Goal: Navigation & Orientation: Find specific page/section

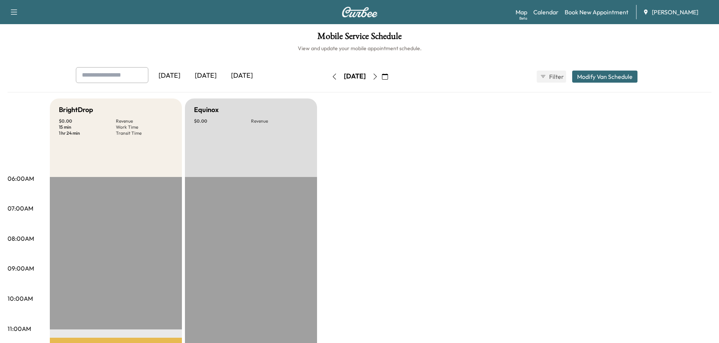
click at [212, 74] on div "[DATE]" at bounding box center [206, 75] width 36 height 17
click at [388, 78] on icon "button" at bounding box center [385, 77] width 6 height 6
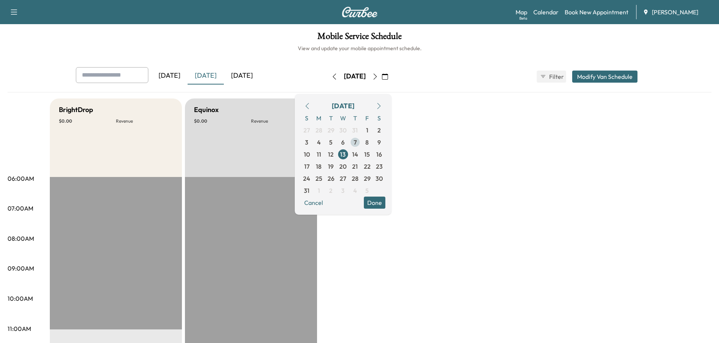
click at [357, 142] on span "7" at bounding box center [355, 142] width 3 height 9
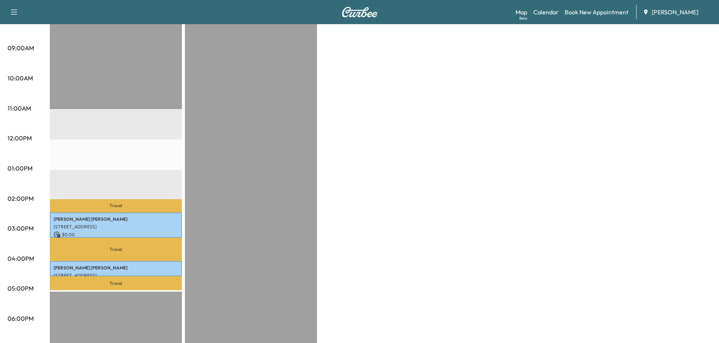
scroll to position [226, 0]
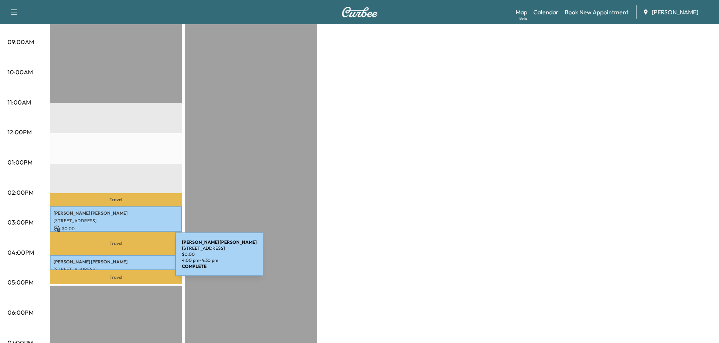
click at [119, 259] on p "[PERSON_NAME]" at bounding box center [116, 262] width 125 height 6
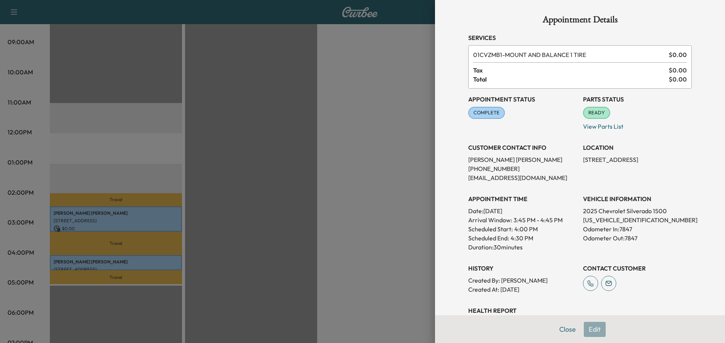
click at [254, 163] on div at bounding box center [362, 171] width 725 height 343
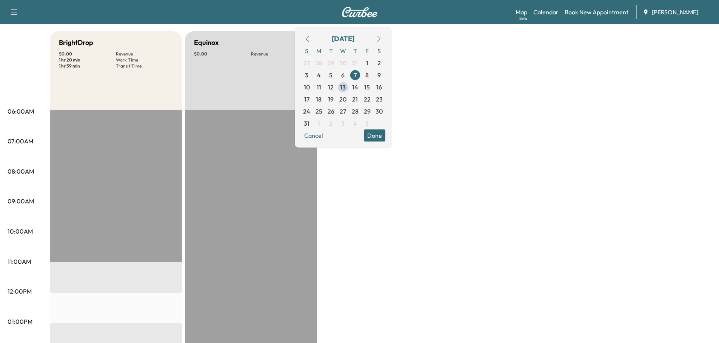
scroll to position [0, 0]
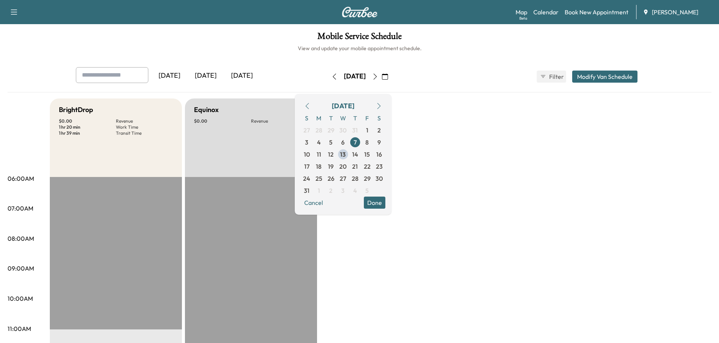
click at [176, 75] on div "[DATE]" at bounding box center [169, 75] width 36 height 17
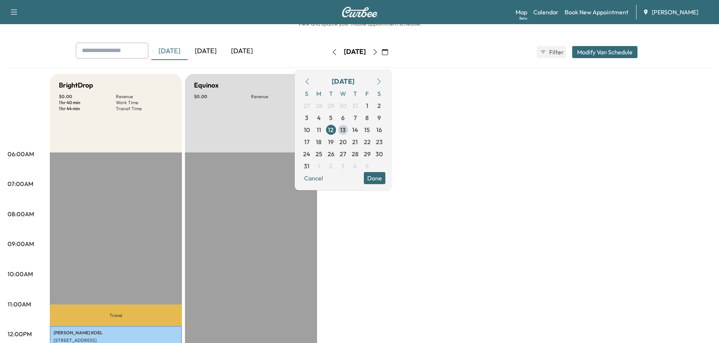
scroll to position [189, 0]
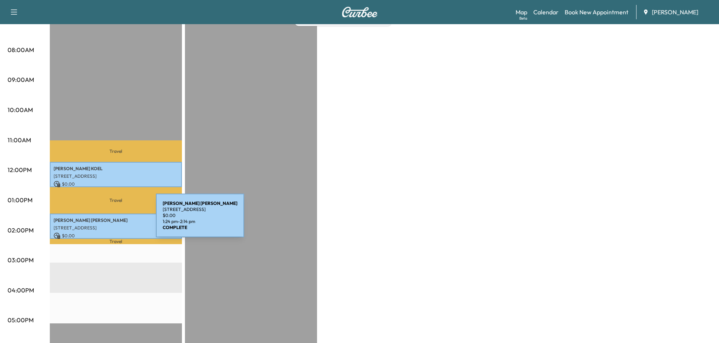
click at [99, 221] on p "[PERSON_NAME]" at bounding box center [116, 220] width 125 height 6
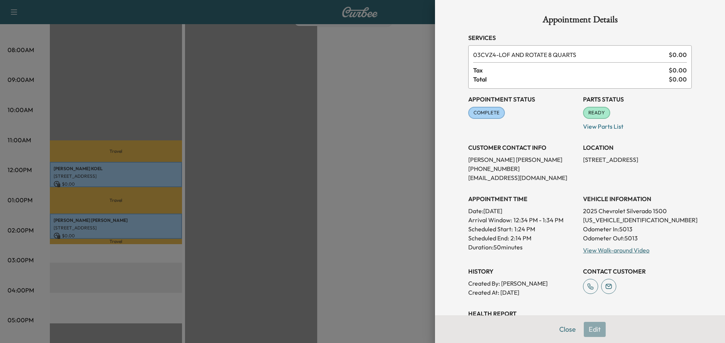
click at [309, 132] on div at bounding box center [362, 171] width 725 height 343
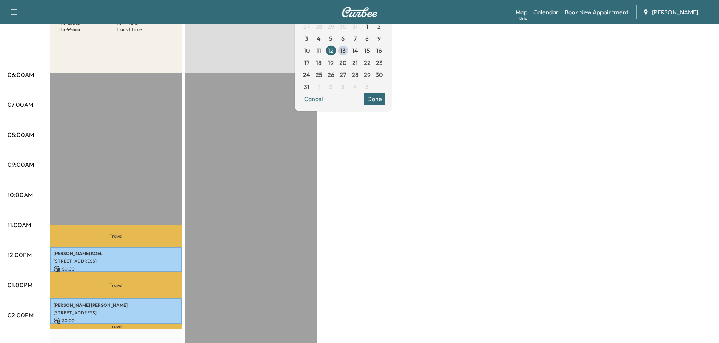
scroll to position [0, 0]
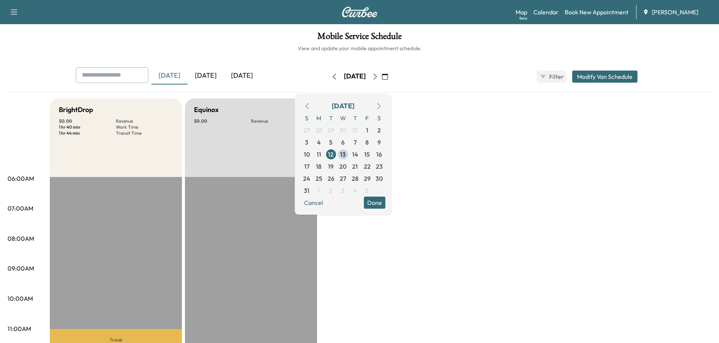
click at [214, 78] on div "[DATE]" at bounding box center [206, 75] width 36 height 17
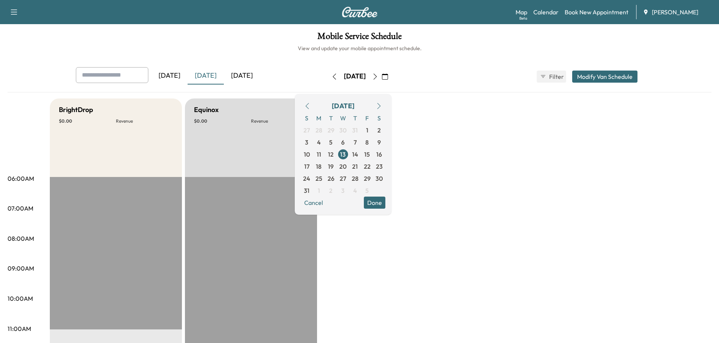
click at [250, 75] on div "[DATE]" at bounding box center [242, 75] width 36 height 17
click at [377, 75] on icon "button" at bounding box center [374, 77] width 3 height 6
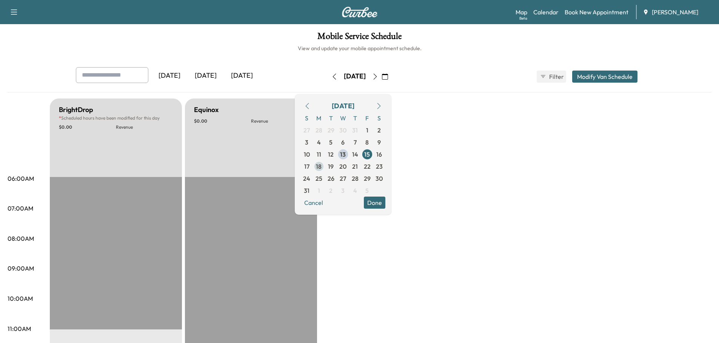
click at [322, 167] on span "18" at bounding box center [319, 166] width 6 height 9
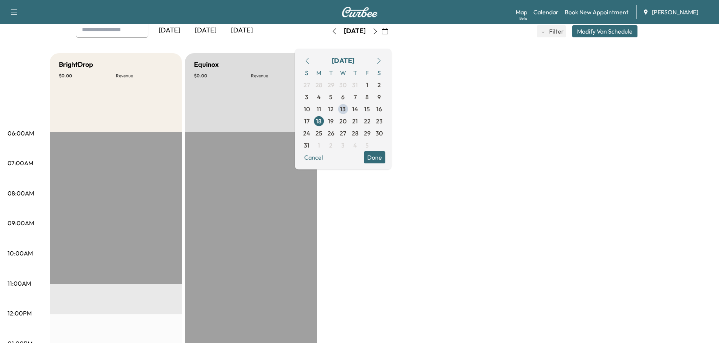
scroll to position [38, 0]
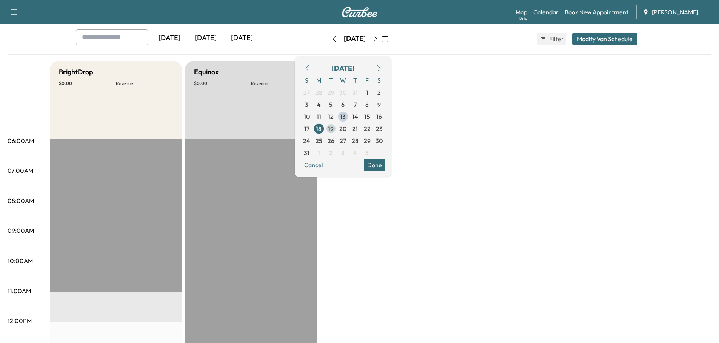
click at [334, 128] on span "19" at bounding box center [331, 128] width 6 height 9
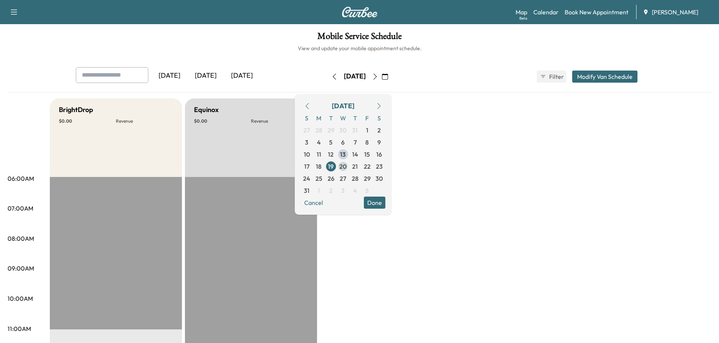
click at [346, 165] on span "20" at bounding box center [342, 166] width 7 height 9
click at [358, 166] on span "21" at bounding box center [355, 166] width 6 height 9
click at [371, 166] on span "22" at bounding box center [367, 166] width 7 height 9
click at [205, 77] on div "[DATE]" at bounding box center [206, 75] width 36 height 17
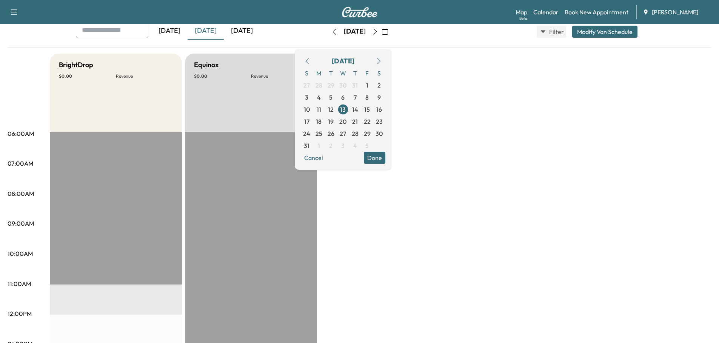
scroll to position [38, 0]
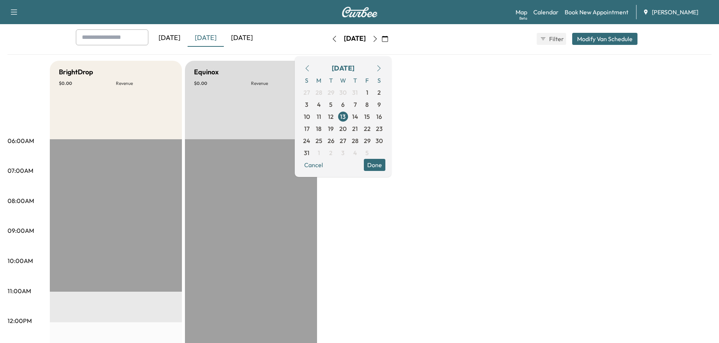
click at [429, 72] on div "BrightDrop $ 0.00 Revenue EST Start Equinox $ 0.00 Revenue EST Start" at bounding box center [381, 344] width 662 height 566
click at [250, 38] on div "[DATE]" at bounding box center [242, 37] width 36 height 17
click at [203, 40] on div "[DATE]" at bounding box center [206, 37] width 36 height 17
